Goal: Obtain resource: Obtain resource

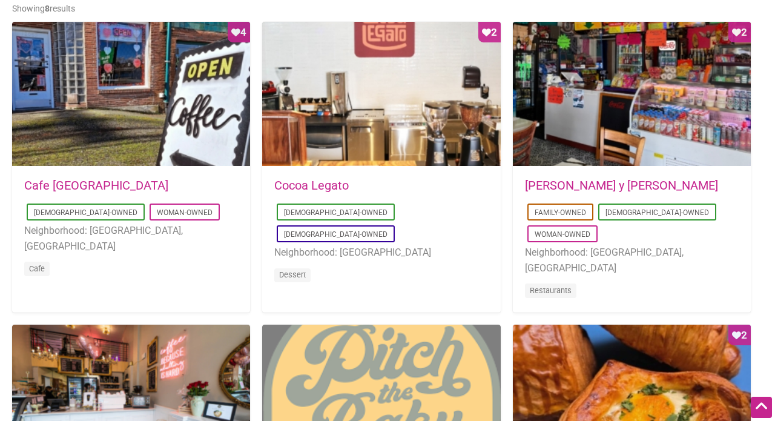
scroll to position [606, 0]
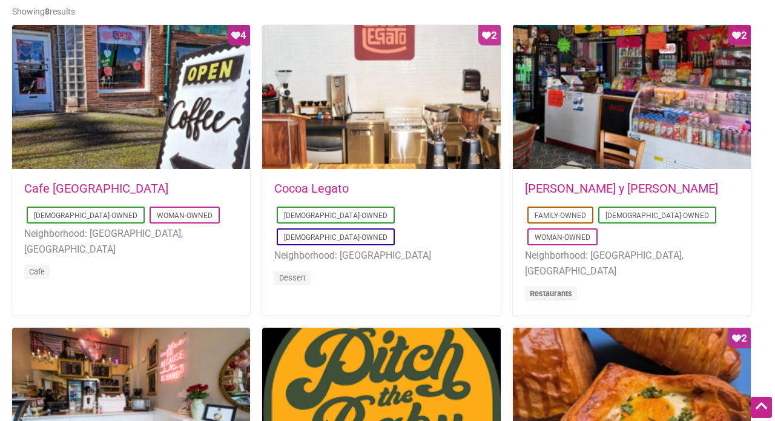
click at [547, 289] on link "Restaurants" at bounding box center [551, 293] width 42 height 9
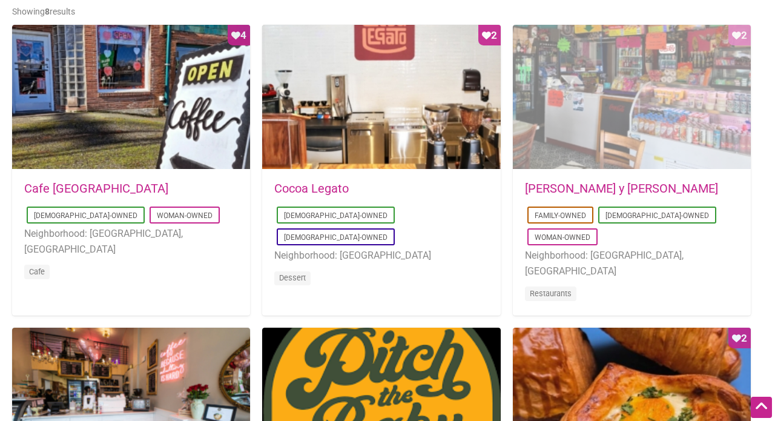
click at [617, 170] on div "Favorite Count 2" at bounding box center [632, 97] width 238 height 145
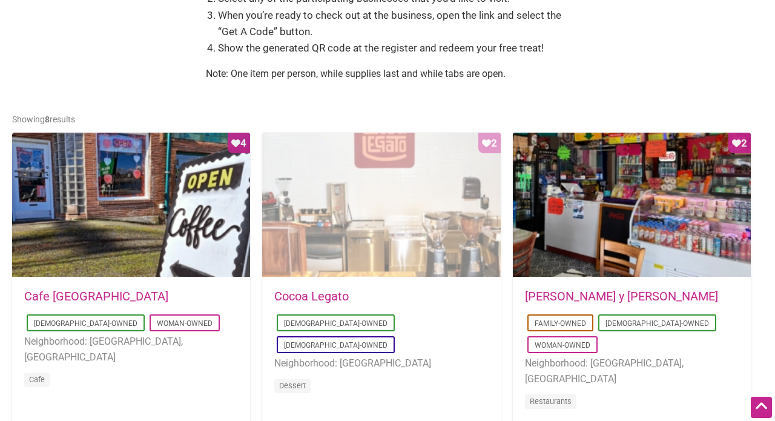
scroll to position [506, 0]
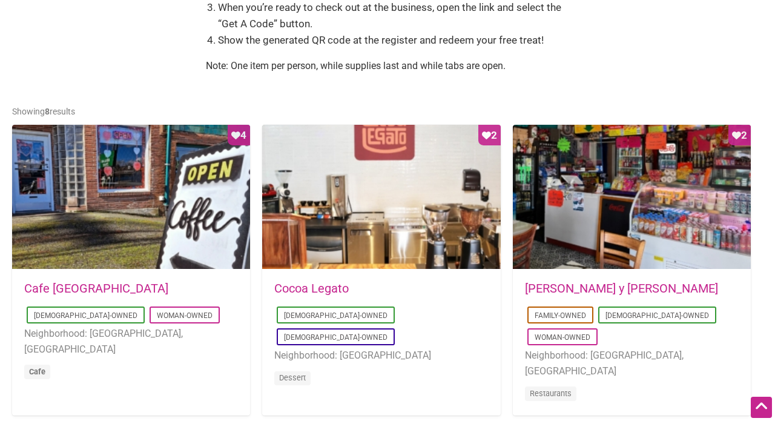
click at [38, 367] on link "Cafe" at bounding box center [37, 371] width 16 height 9
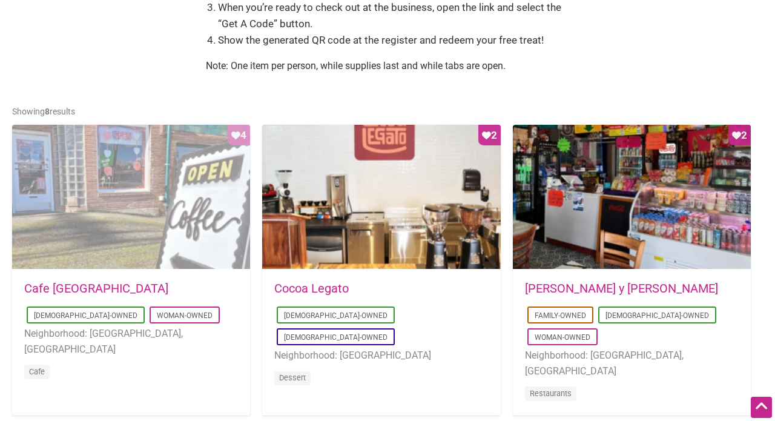
click at [131, 207] on div "Favorite Count 4" at bounding box center [131, 197] width 238 height 145
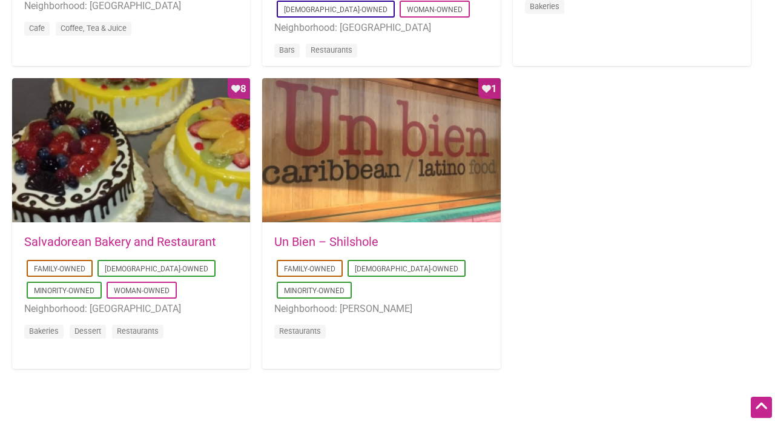
scroll to position [1171, 0]
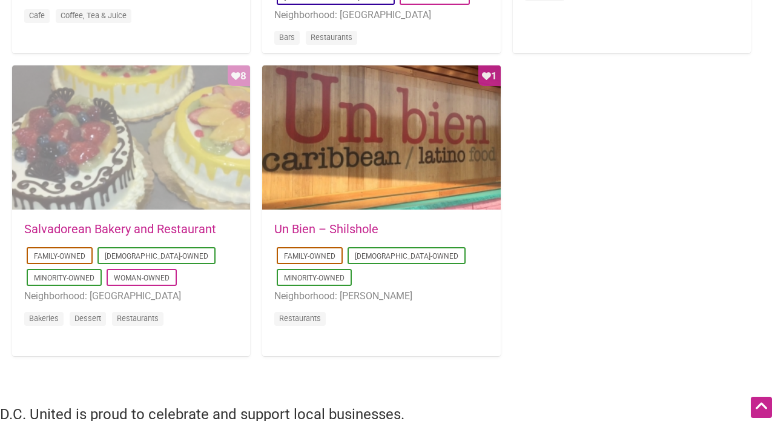
click at [154, 148] on div "Favorite Count 8" at bounding box center [131, 137] width 238 height 145
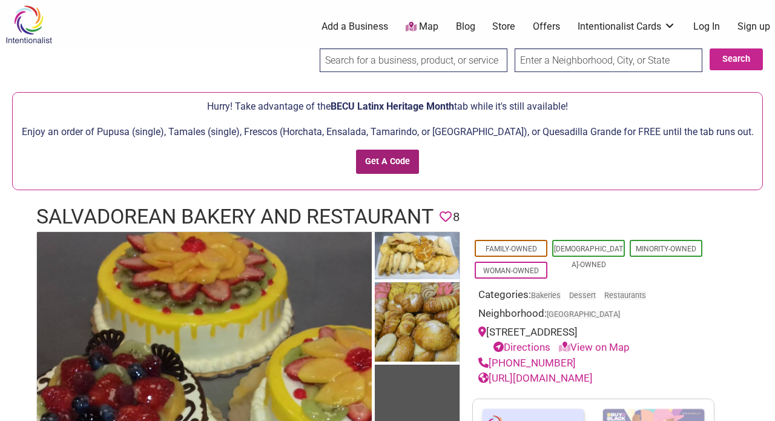
click at [393, 159] on input "Get A Code" at bounding box center [388, 162] width 64 height 25
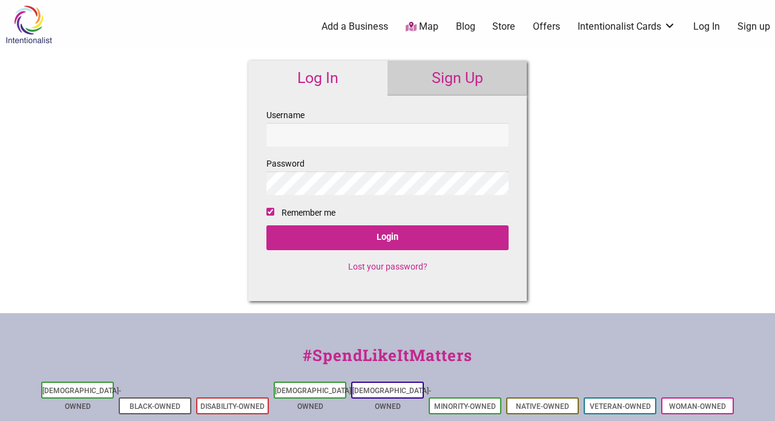
checkbox input "true"
